Goal: Browse casually

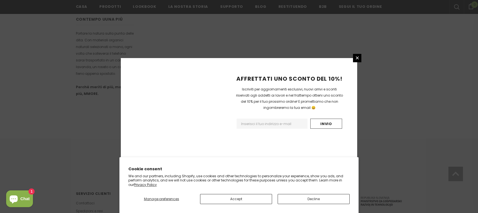
scroll to position [359, 0]
